Goal: Find specific page/section: Find specific page/section

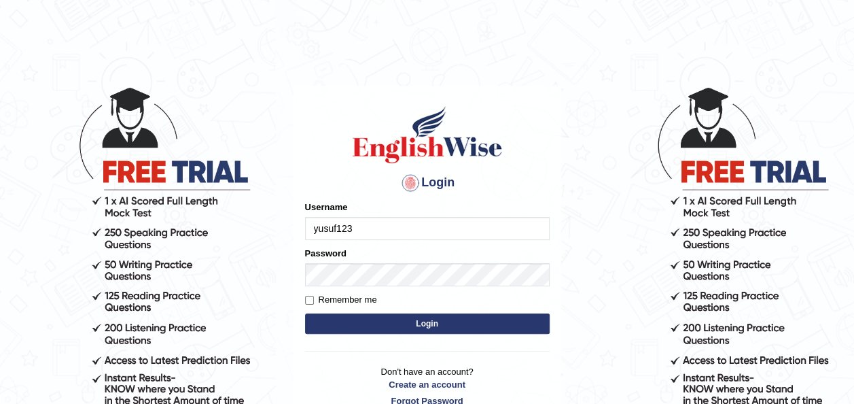
type input "yusuf123"
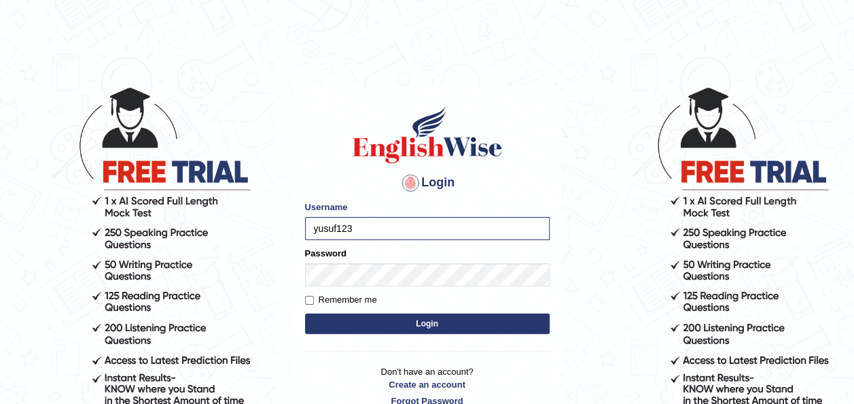
click at [409, 326] on button "Login" at bounding box center [427, 323] width 245 height 20
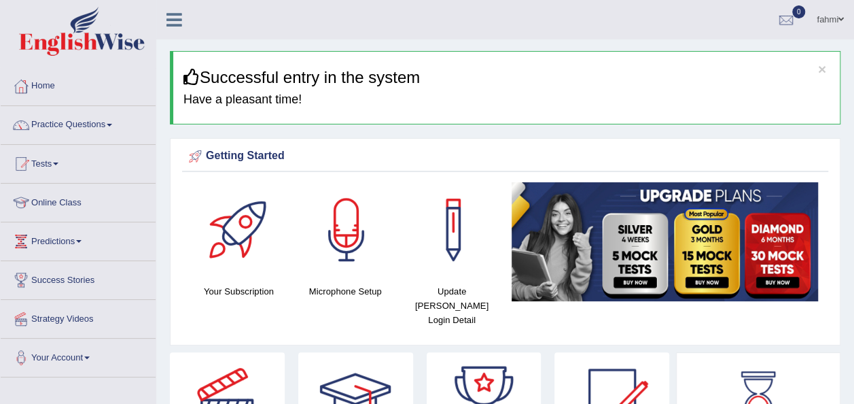
click at [46, 204] on link "Online Class" at bounding box center [78, 201] width 155 height 34
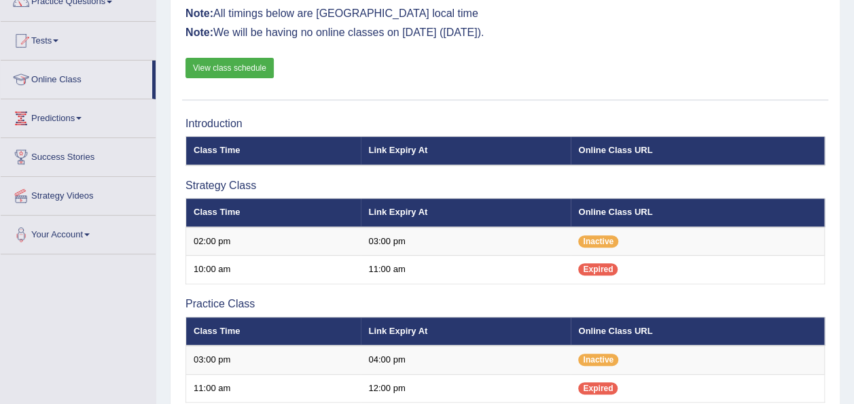
scroll to position [124, 0]
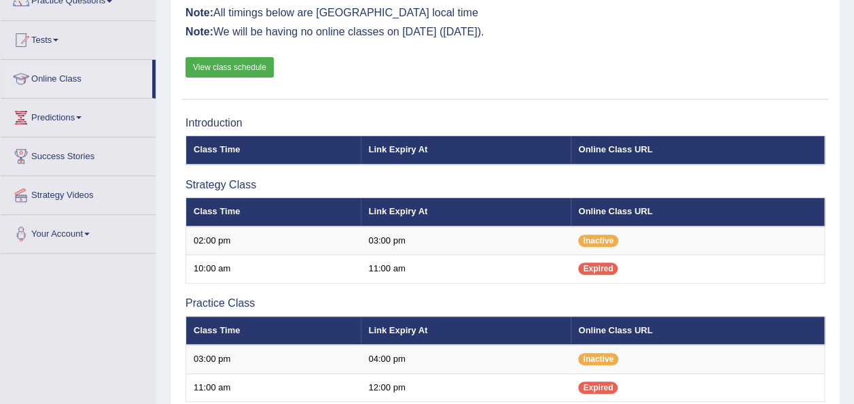
click at [206, 63] on link "View class schedule" at bounding box center [230, 67] width 88 height 20
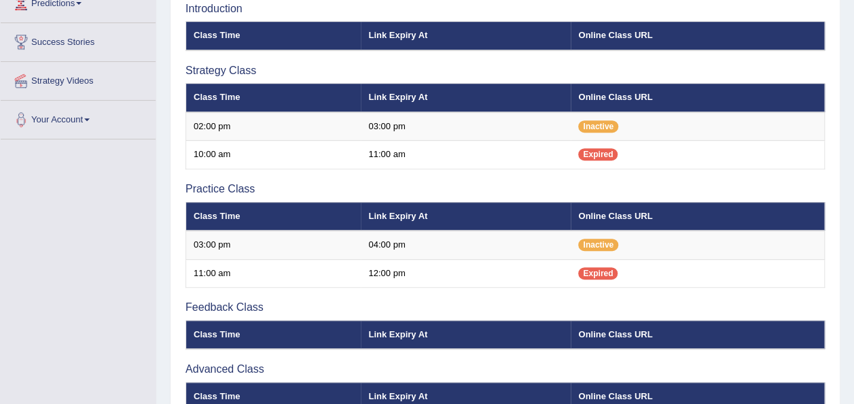
scroll to position [241, 0]
